Goal: Communication & Community: Share content

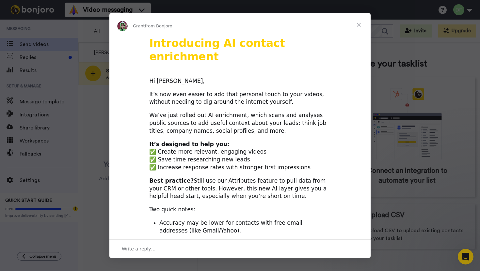
click at [357, 25] on span "Close" at bounding box center [358, 24] width 23 height 23
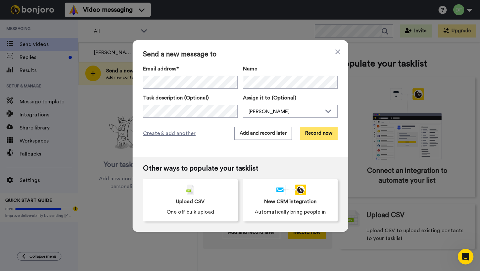
click at [324, 136] on button "Record now" at bounding box center [318, 133] width 38 height 13
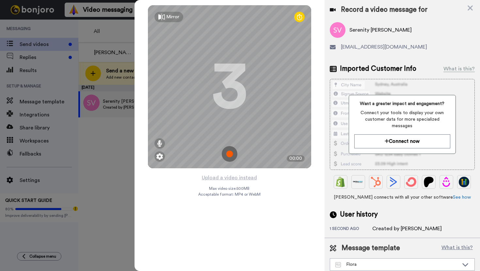
click at [172, 18] on div "Mirror" at bounding box center [172, 17] width 13 height 7
click at [172, 17] on div "Mirrored" at bounding box center [175, 17] width 18 height 7
click at [169, 17] on div "Mirror" at bounding box center [172, 17] width 13 height 7
click at [178, 19] on div "Mirrored" at bounding box center [175, 17] width 18 height 7
click at [231, 154] on img at bounding box center [230, 154] width 16 height 16
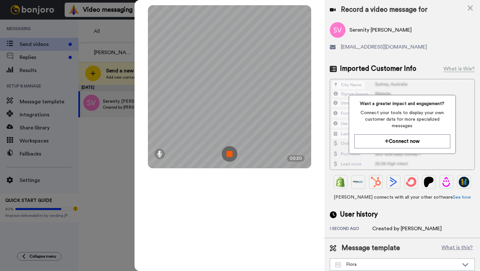
click at [231, 154] on img at bounding box center [230, 154] width 16 height 16
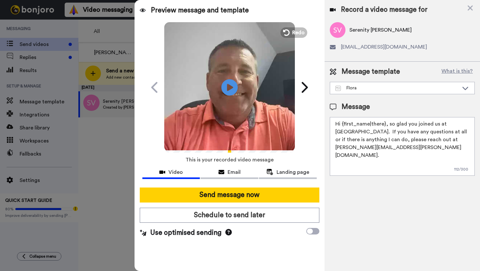
click at [383, 125] on textarea "Hi {first_name|there}, so glad you joined us at Northview Flora. If you have an…" at bounding box center [401, 146] width 145 height 59
click at [384, 124] on textarea "Hi {first_name|there}, so glad you joined us at Northview Flora. If you have an…" at bounding box center [401, 146] width 145 height 59
type textarea "Hey Serenity, so glad you joined us at Northview Flora. If you have any questio…"
click at [233, 88] on icon at bounding box center [229, 87] width 17 height 17
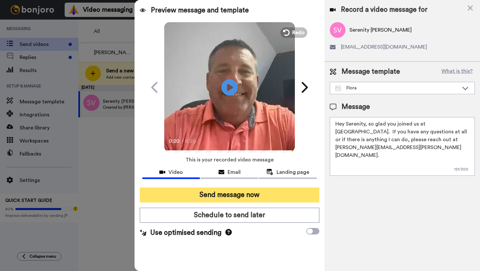
click at [242, 196] on button "Send message now" at bounding box center [229, 195] width 179 height 15
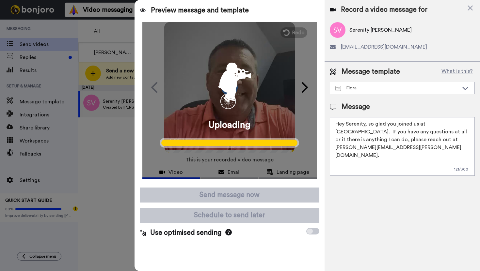
click at [40, 43] on div at bounding box center [240, 135] width 480 height 271
click at [101, 102] on div at bounding box center [240, 135] width 480 height 271
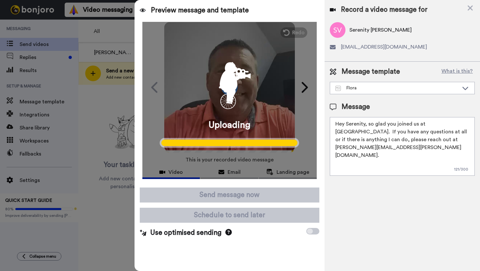
click at [26, 56] on div at bounding box center [240, 135] width 480 height 271
click at [288, 170] on div "Uploading" at bounding box center [229, 100] width 174 height 157
click at [260, 125] on div "Uploading" at bounding box center [229, 100] width 174 height 157
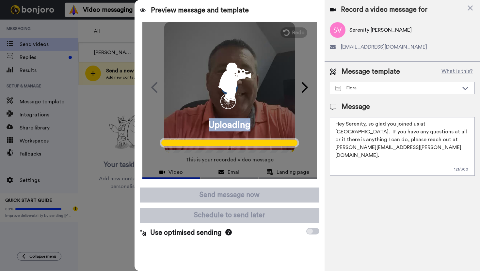
click at [295, 159] on div "Uploading" at bounding box center [229, 100] width 174 height 157
click at [469, 8] on icon at bounding box center [469, 8] width 5 height 5
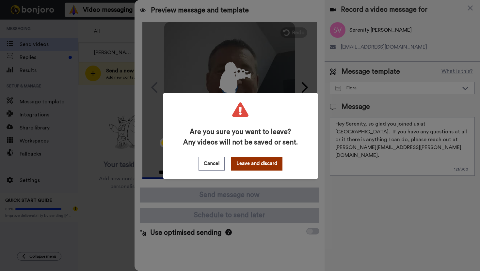
click at [247, 166] on button "Leave and discard" at bounding box center [256, 164] width 51 height 14
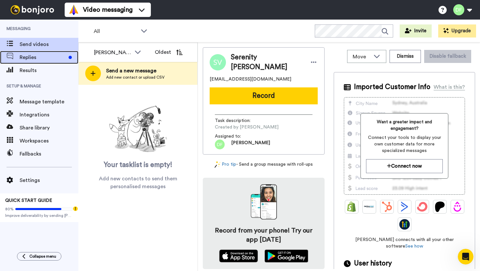
click at [46, 57] on span "Replies" at bounding box center [43, 58] width 46 height 8
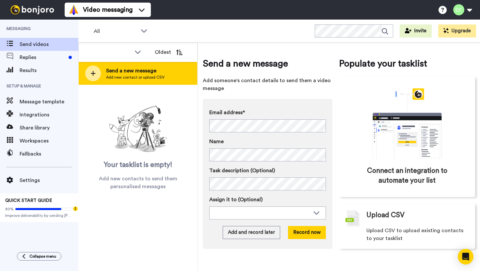
click at [137, 71] on span "Send a new message" at bounding box center [135, 71] width 58 height 8
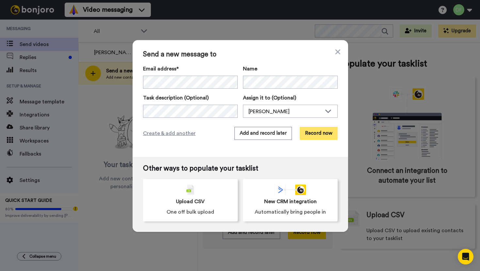
click at [314, 134] on button "Record now" at bounding box center [318, 133] width 38 height 13
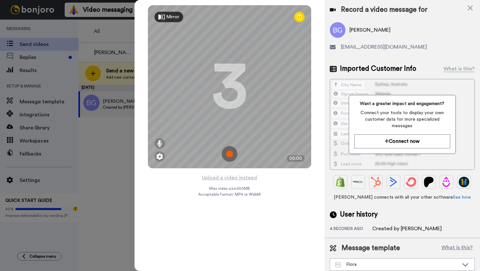
click at [229, 155] on img at bounding box center [230, 154] width 16 height 16
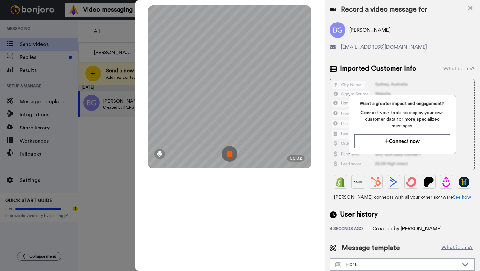
click at [226, 152] on img at bounding box center [230, 154] width 16 height 16
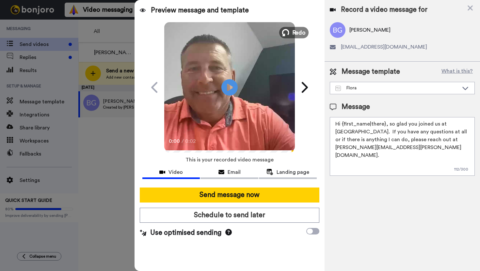
click at [298, 35] on span "Redo" at bounding box center [299, 32] width 14 height 8
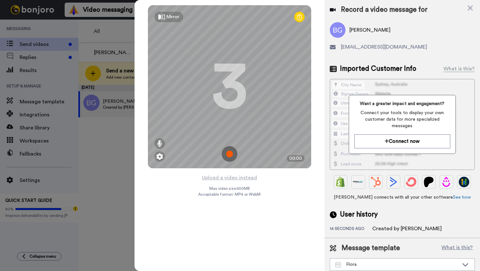
click at [170, 19] on div "Mirror" at bounding box center [172, 17] width 13 height 7
click at [170, 19] on div "Mirrored" at bounding box center [175, 17] width 18 height 7
click at [232, 154] on img at bounding box center [230, 154] width 16 height 16
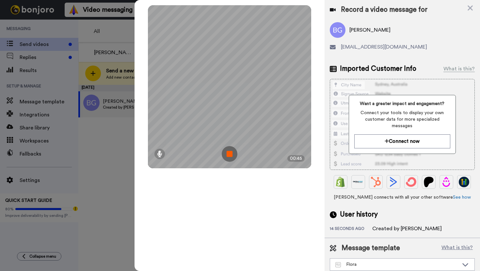
click at [232, 154] on img at bounding box center [230, 154] width 16 height 16
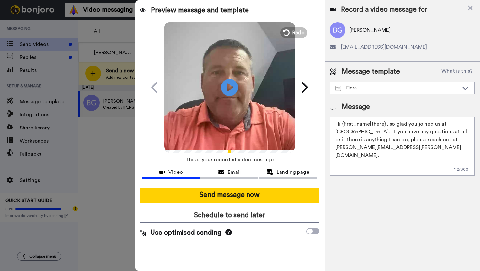
click at [229, 94] on icon at bounding box center [229, 87] width 17 height 17
click at [384, 126] on textarea "Hi {first_name|there}, so glad you joined us at Northview Flora. If you have an…" at bounding box center [401, 146] width 145 height 59
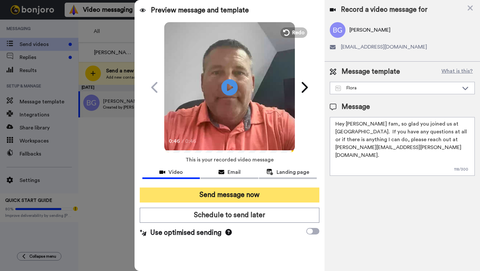
type textarea "Hey Gleason fam, so glad you joined us at Northview Flora. If you have any ques…"
click at [252, 195] on button "Send message now" at bounding box center [229, 195] width 179 height 15
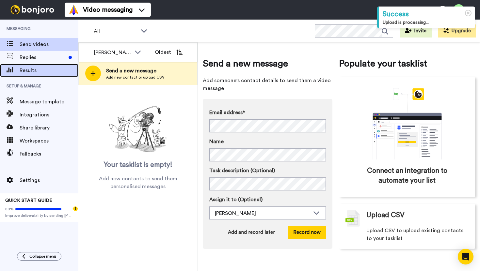
click at [29, 72] on span "Results" at bounding box center [49, 71] width 59 height 8
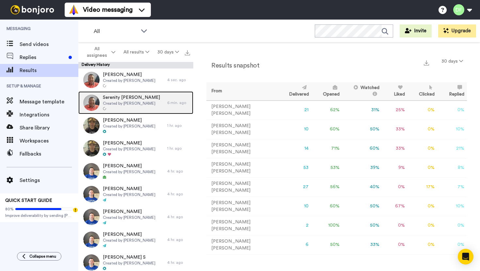
click at [125, 102] on span "Created by [PERSON_NAME]" at bounding box center [131, 103] width 57 height 5
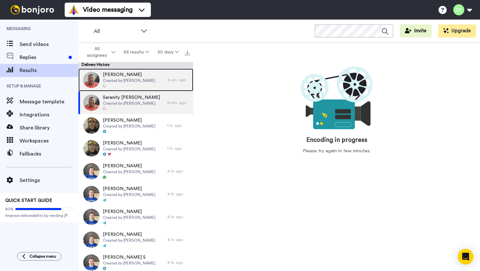
click at [134, 86] on div at bounding box center [129, 86] width 53 height 5
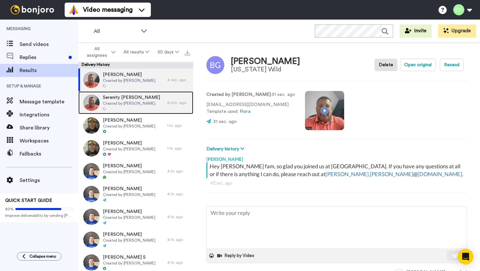
click at [134, 104] on span "Created by [PERSON_NAME]" at bounding box center [131, 103] width 57 height 5
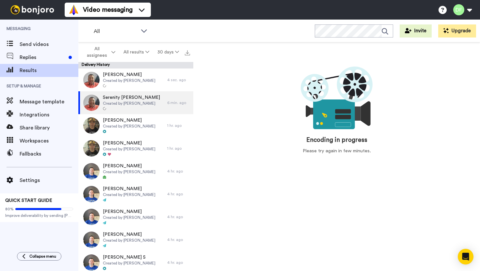
click at [335, 121] on icon "animation" at bounding box center [334, 114] width 42 height 30
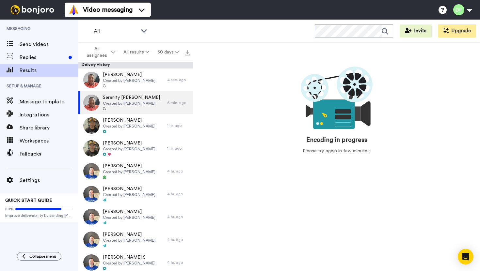
click at [335, 121] on icon "animation" at bounding box center [334, 114] width 42 height 30
click at [134, 105] on span "Created by [PERSON_NAME]" at bounding box center [131, 103] width 57 height 5
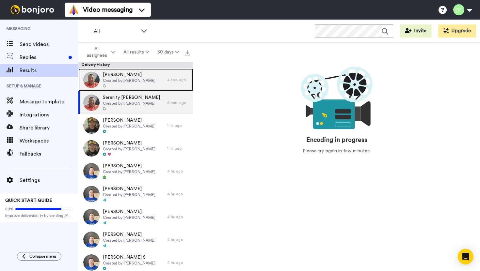
click at [133, 72] on span "Ben Gleason" at bounding box center [129, 74] width 53 height 7
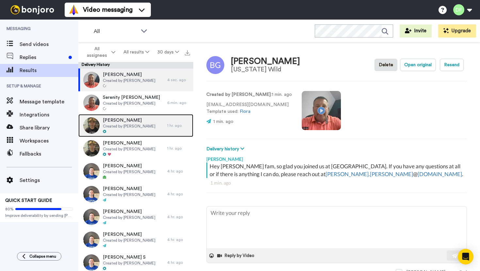
click at [134, 127] on span "Created by Joseph Antley" at bounding box center [129, 126] width 53 height 5
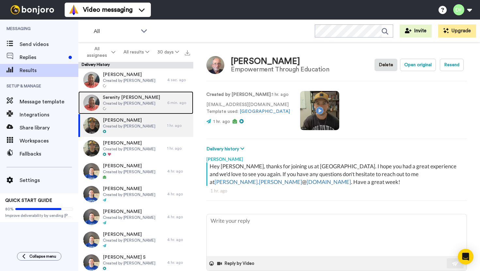
click at [140, 104] on span "Created by [PERSON_NAME]" at bounding box center [131, 103] width 57 height 5
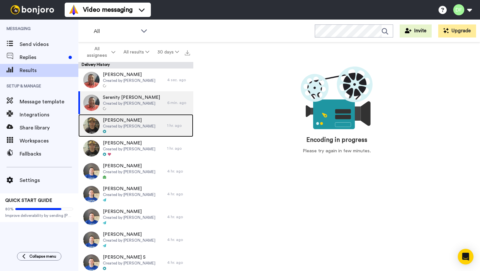
click at [137, 126] on span "Created by Joseph Antley" at bounding box center [129, 126] width 53 height 5
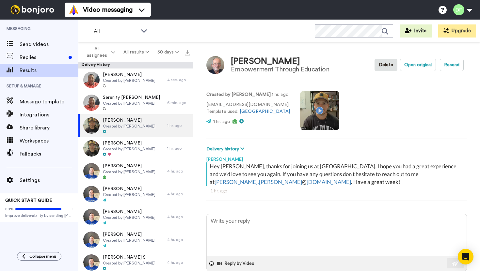
click at [307, 109] on video at bounding box center [319, 110] width 39 height 39
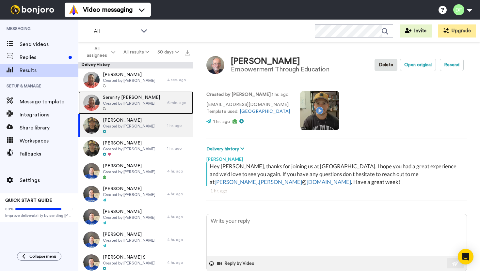
click at [123, 106] on div "Serenity VanDalsen Created by Dave Falkenberg" at bounding box center [131, 102] width 57 height 17
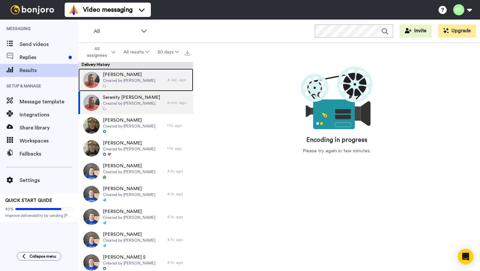
click at [127, 83] on span "Created by [PERSON_NAME]" at bounding box center [129, 80] width 53 height 5
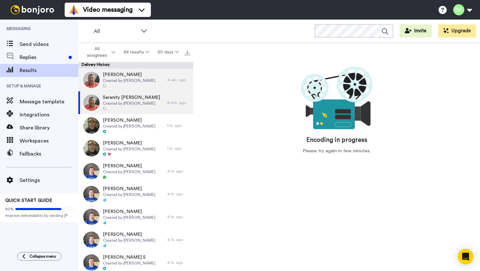
type textarea "x"
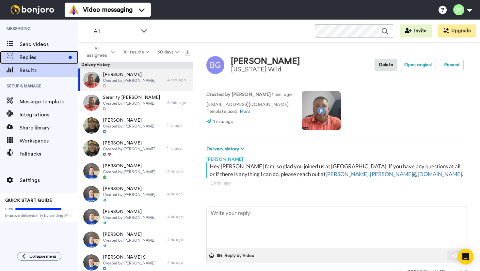
click at [35, 54] on span "Replies" at bounding box center [43, 58] width 46 height 8
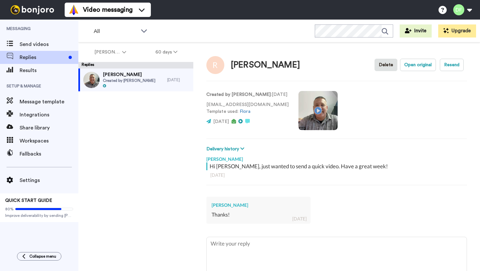
type textarea "x"
click at [45, 42] on span "Send videos" at bounding box center [49, 44] width 59 height 8
type textarea "x"
click at [35, 76] on div "Results" at bounding box center [39, 70] width 78 height 13
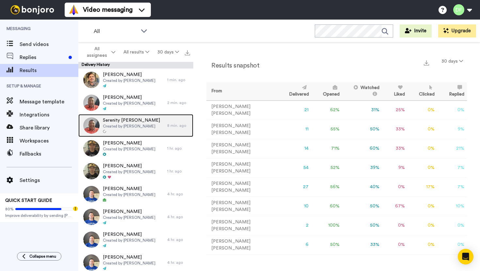
click at [114, 127] on span "Created by [PERSON_NAME]" at bounding box center [131, 126] width 57 height 5
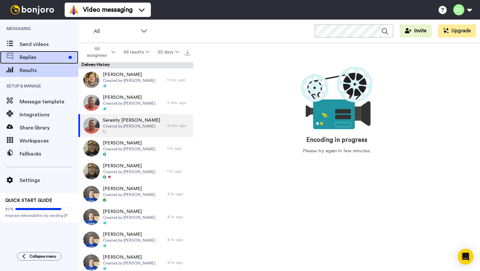
click at [36, 61] on span "Replies" at bounding box center [43, 58] width 46 height 8
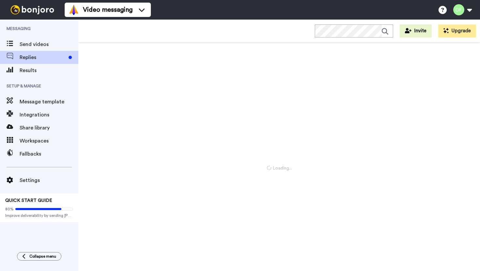
click at [38, 44] on span "Send videos" at bounding box center [49, 44] width 59 height 8
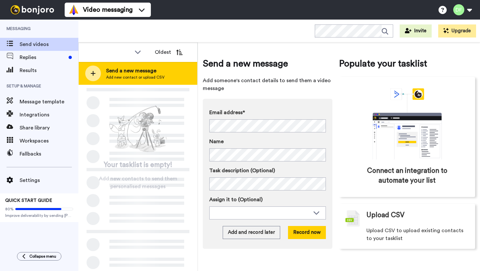
click at [124, 70] on span "Send a new message" at bounding box center [135, 71] width 58 height 8
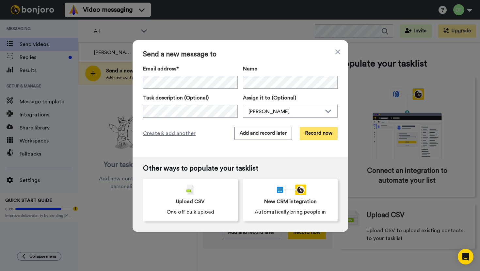
click at [328, 134] on button "Record now" at bounding box center [318, 133] width 38 height 13
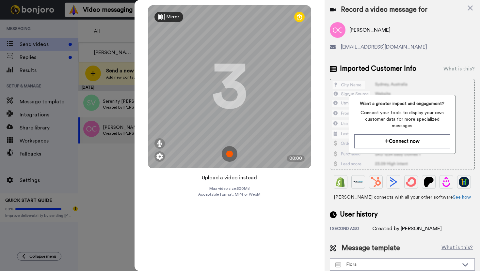
click at [241, 177] on button "Upload a video instead" at bounding box center [229, 178] width 59 height 8
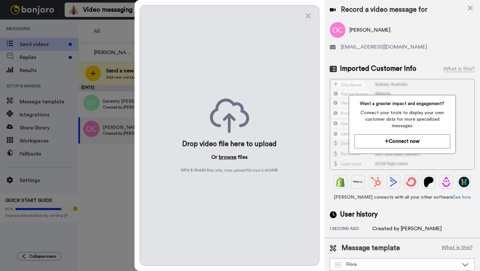
click at [227, 159] on button "browse" at bounding box center [228, 157] width 18 height 8
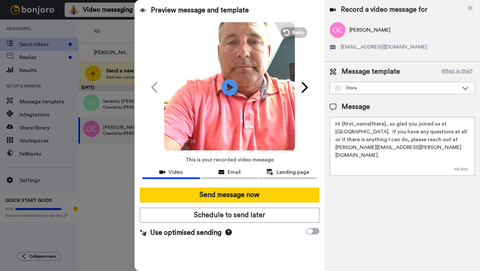
click at [384, 124] on textarea "Hi {first_name|there}, so glad you joined us at [GEOGRAPHIC_DATA]. If you have …" at bounding box center [401, 146] width 145 height 59
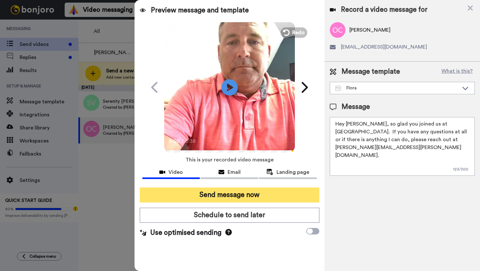
type textarea "Hey Oliver, so glad you joined us at Northview Flora. If you have any questions…"
click at [267, 199] on button "Send message now" at bounding box center [229, 195] width 179 height 15
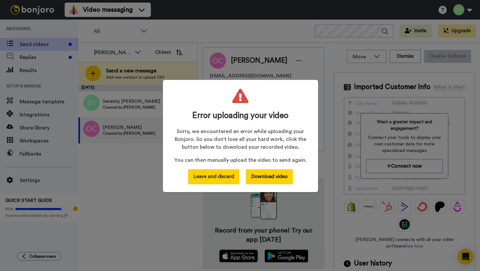
click at [229, 176] on button "Leave and discard" at bounding box center [213, 176] width 51 height 15
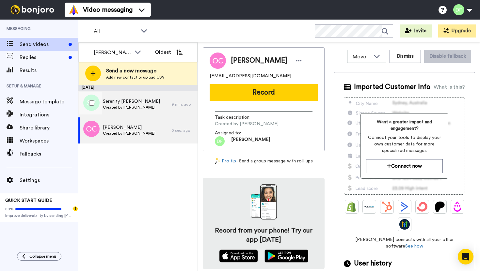
click at [134, 99] on span "Serenity [PERSON_NAME]" at bounding box center [131, 101] width 57 height 7
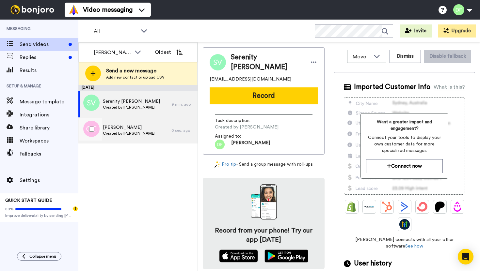
click at [132, 130] on span "Oliver Chen" at bounding box center [129, 127] width 53 height 7
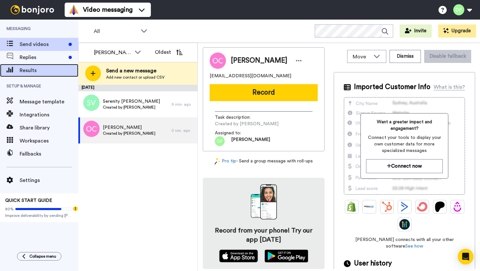
click at [35, 69] on span "Results" at bounding box center [49, 71] width 59 height 8
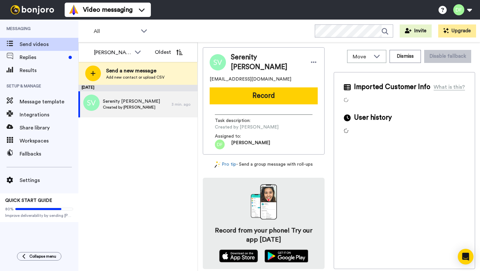
click at [111, 71] on span "Send a new message" at bounding box center [135, 71] width 58 height 8
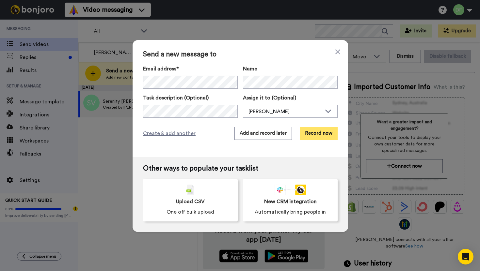
click at [325, 132] on button "Record now" at bounding box center [318, 133] width 38 height 13
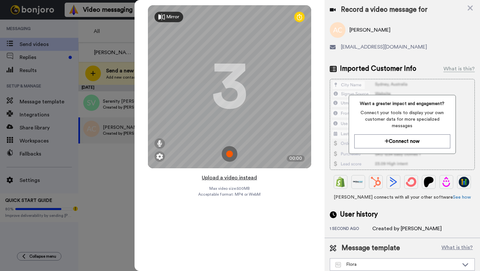
click at [234, 177] on button "Upload a video instead" at bounding box center [229, 178] width 59 height 8
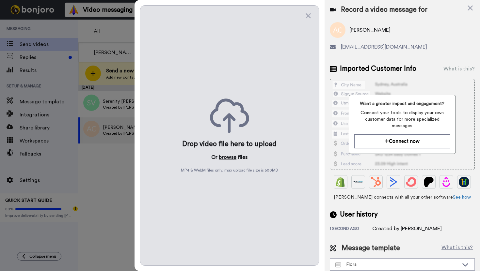
click at [228, 157] on button "browse" at bounding box center [228, 157] width 18 height 8
click at [228, 161] on button "browse" at bounding box center [228, 157] width 18 height 8
click at [227, 157] on button "browse" at bounding box center [228, 157] width 18 height 8
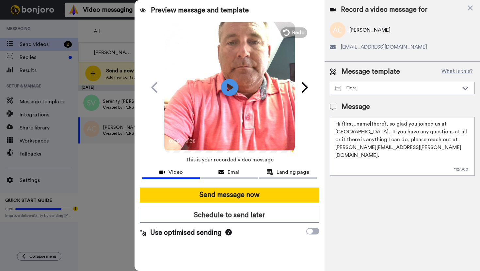
click at [233, 86] on icon at bounding box center [229, 87] width 17 height 17
click at [238, 79] on video at bounding box center [229, 86] width 130 height 130
click at [233, 87] on icon at bounding box center [229, 87] width 17 height 17
click at [384, 126] on textarea "Hi {first_name|there}, so glad you joined us at Northview Flora. If you have an…" at bounding box center [401, 146] width 145 height 59
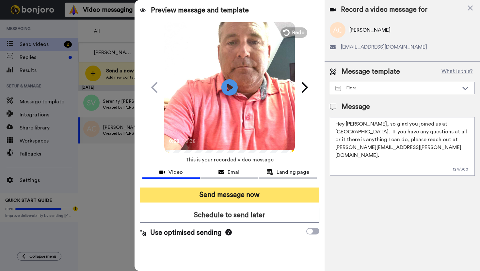
type textarea "Hey Alene, so glad you joined us at Northview Flora. If you have any questions …"
click at [254, 196] on button "Send message now" at bounding box center [229, 195] width 179 height 15
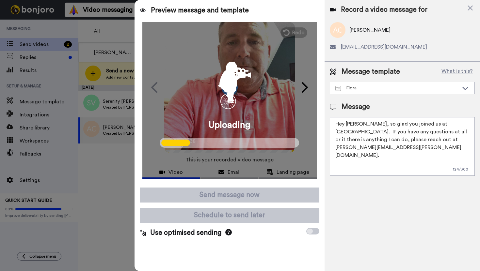
click at [103, 106] on div at bounding box center [240, 135] width 480 height 271
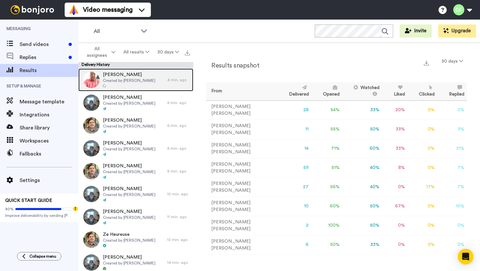
click at [133, 83] on span "Created by [PERSON_NAME]" at bounding box center [129, 80] width 53 height 5
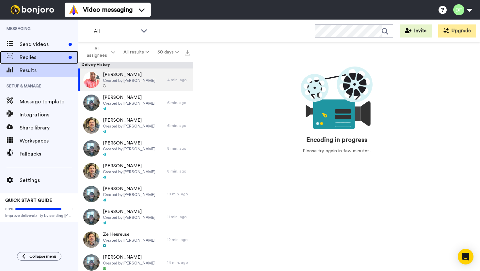
click at [38, 54] on span "Replies" at bounding box center [43, 58] width 46 height 8
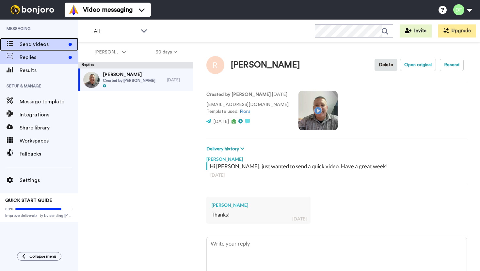
click at [42, 46] on span "Send videos" at bounding box center [43, 44] width 46 height 8
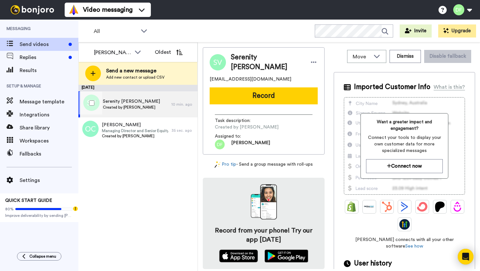
click at [115, 106] on span "Created by [PERSON_NAME]" at bounding box center [131, 107] width 57 height 5
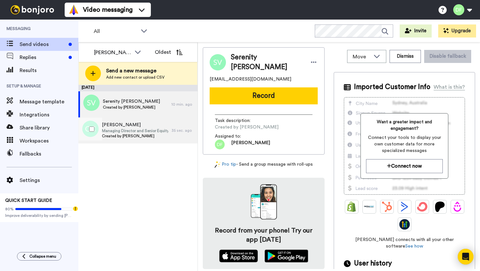
click at [128, 136] on span "Created by [PERSON_NAME]" at bounding box center [135, 135] width 66 height 5
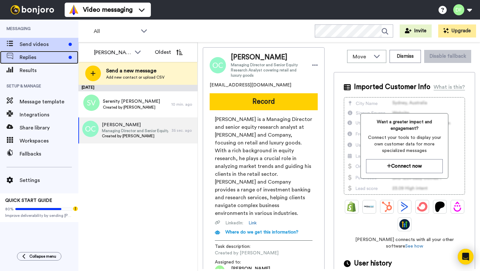
click at [45, 59] on span "Replies" at bounding box center [43, 58] width 46 height 8
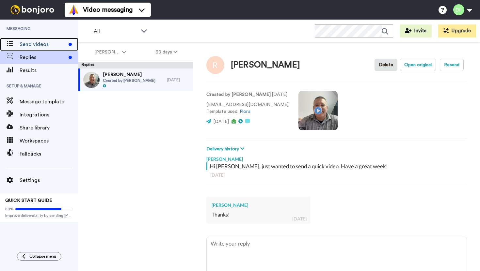
click at [45, 45] on span "Send videos" at bounding box center [43, 44] width 46 height 8
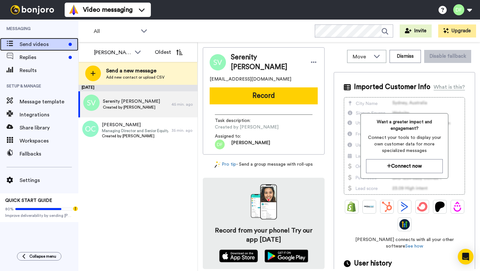
click at [44, 42] on span "Send videos" at bounding box center [43, 44] width 46 height 8
click at [31, 59] on span "Replies" at bounding box center [43, 58] width 46 height 8
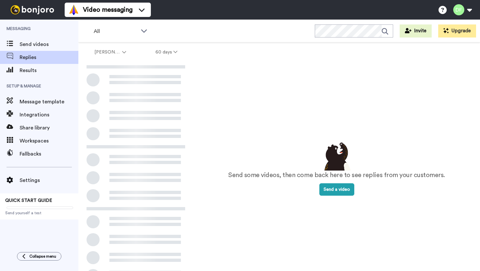
click at [31, 70] on span "Results" at bounding box center [49, 71] width 59 height 8
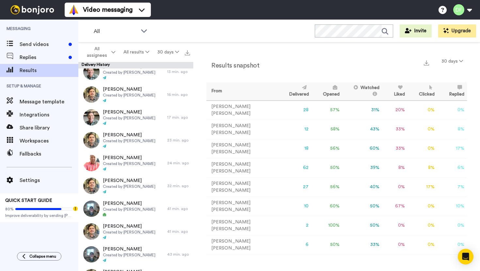
scroll to position [56, 0]
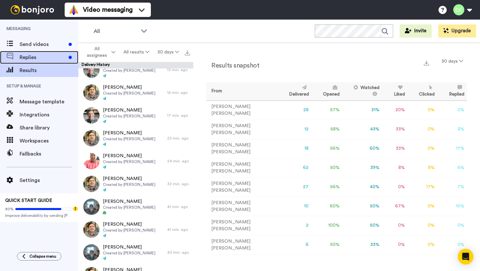
click at [38, 53] on div "Replies" at bounding box center [39, 57] width 78 height 13
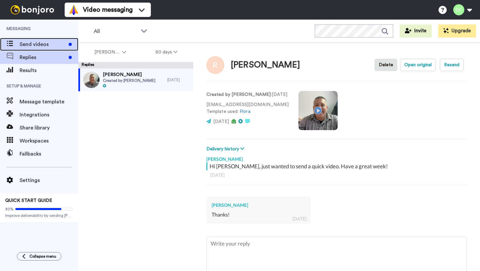
click at [36, 43] on span "Send videos" at bounding box center [43, 44] width 46 height 8
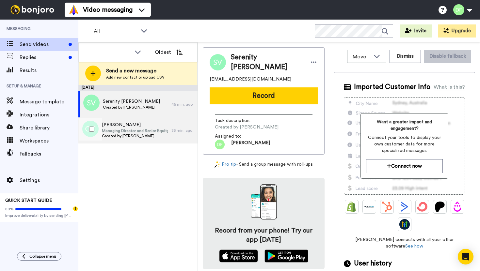
click at [140, 131] on span "Managing Director and Senior Equity Research Analyst covering retail and luxury…" at bounding box center [135, 130] width 66 height 5
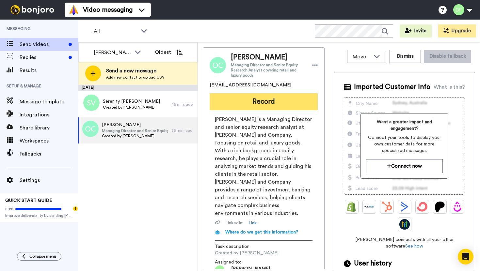
click at [256, 102] on button "Record" at bounding box center [263, 101] width 108 height 17
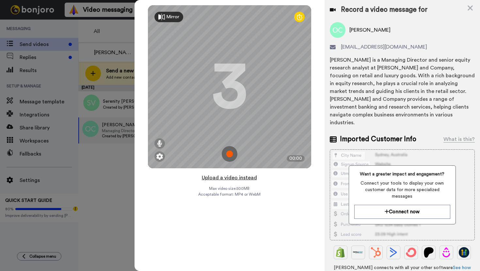
click at [227, 179] on button "Upload a video instead" at bounding box center [229, 178] width 59 height 8
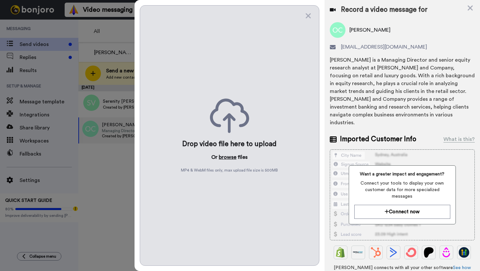
click at [228, 155] on button "browse" at bounding box center [228, 157] width 18 height 8
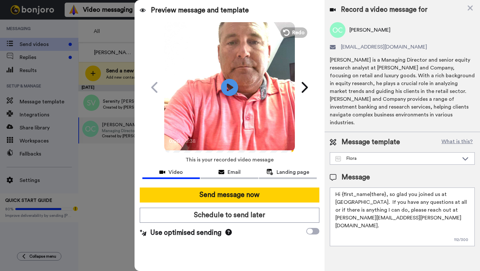
click at [225, 78] on icon "Play/Pause" at bounding box center [229, 87] width 17 height 31
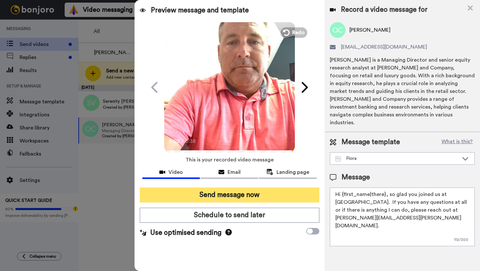
click at [232, 195] on button "Send message now" at bounding box center [229, 195] width 179 height 15
